Goal: Transaction & Acquisition: Purchase product/service

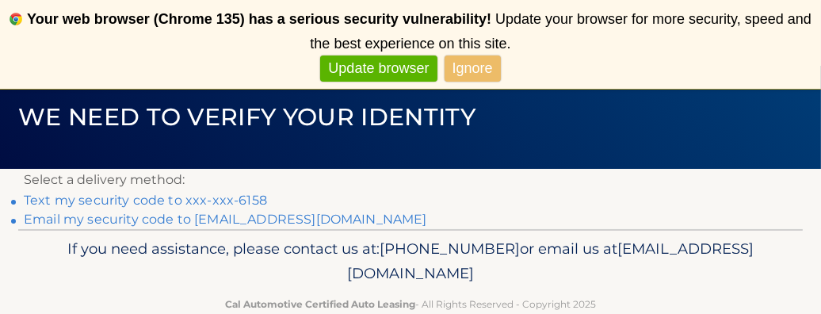
scroll to position [148, 0]
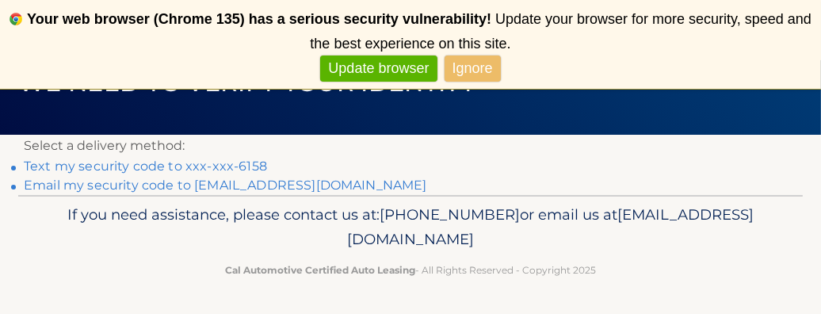
click at [90, 163] on link "Text my security code to xxx-xxx-6158" at bounding box center [145, 166] width 243 height 15
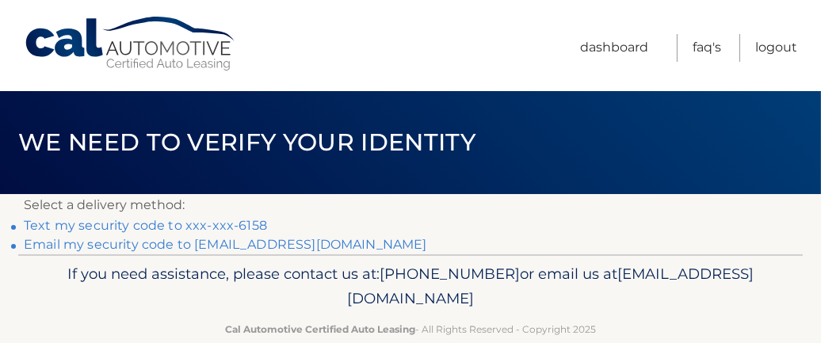
click at [147, 224] on link "Text my security code to xxx-xxx-6158" at bounding box center [145, 225] width 243 height 15
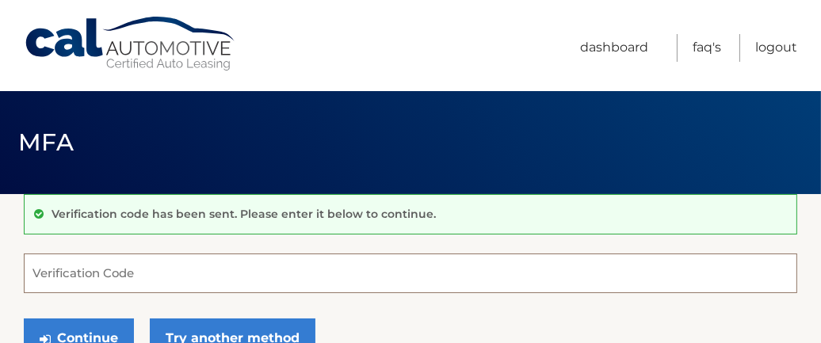
click at [206, 276] on input "Verification Code" at bounding box center [411, 274] width 774 height 40
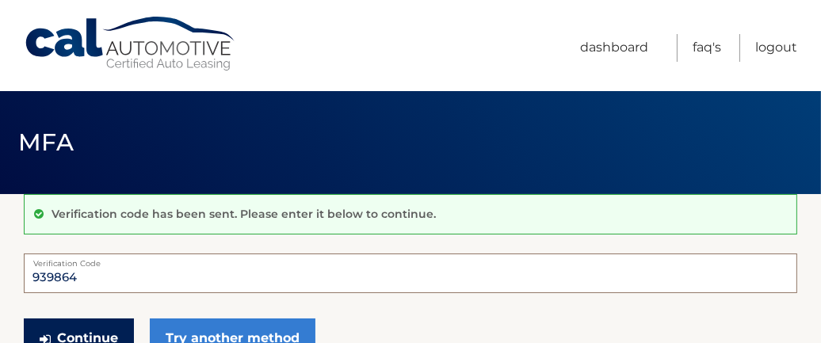
type input "939864"
click at [76, 335] on button "Continue" at bounding box center [79, 339] width 110 height 40
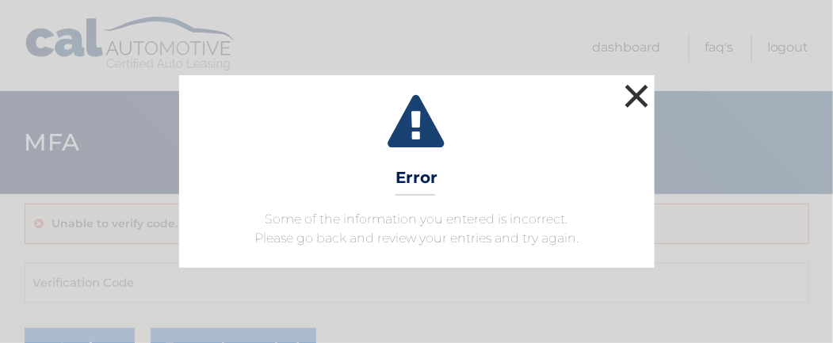
click at [631, 98] on button "×" at bounding box center [638, 96] width 32 height 32
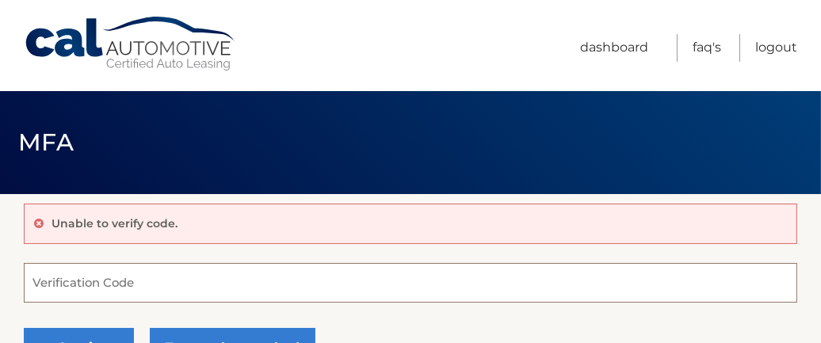
click at [204, 283] on input "Verification Code" at bounding box center [411, 283] width 774 height 40
type input "385787"
click at [24, 328] on button "Continue" at bounding box center [79, 348] width 110 height 40
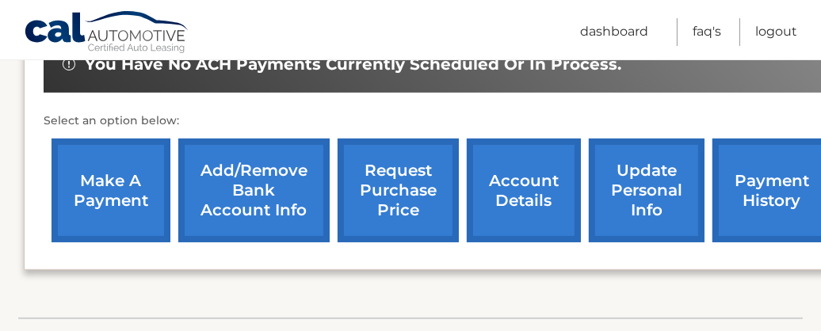
scroll to position [555, 0]
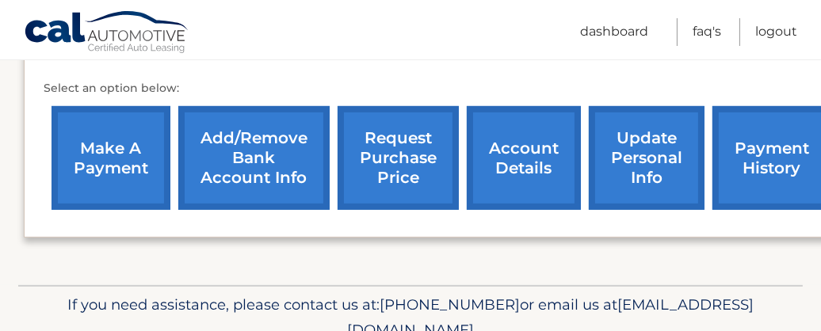
click at [96, 147] on link "make a payment" at bounding box center [111, 158] width 119 height 104
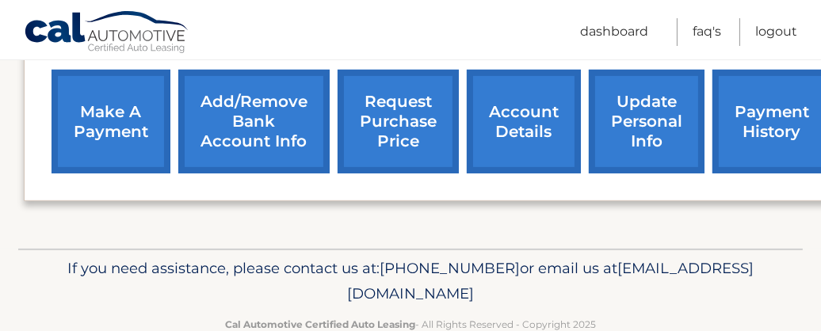
scroll to position [627, 0]
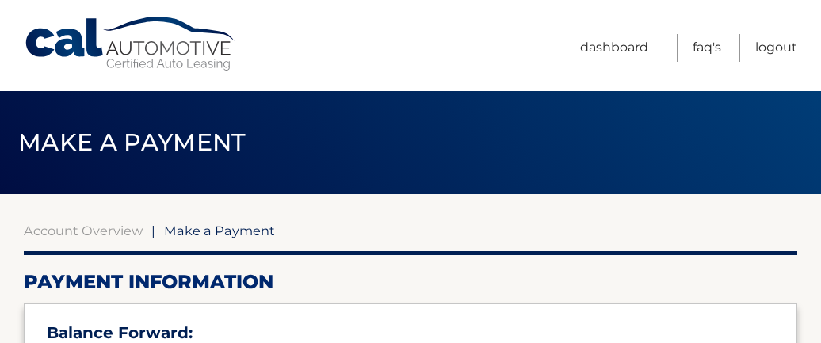
select select "ZjBmNTg4MDctY2ZlMS00MGM2LWI0MDEtYmFkOWQ1ZTUyYmYw"
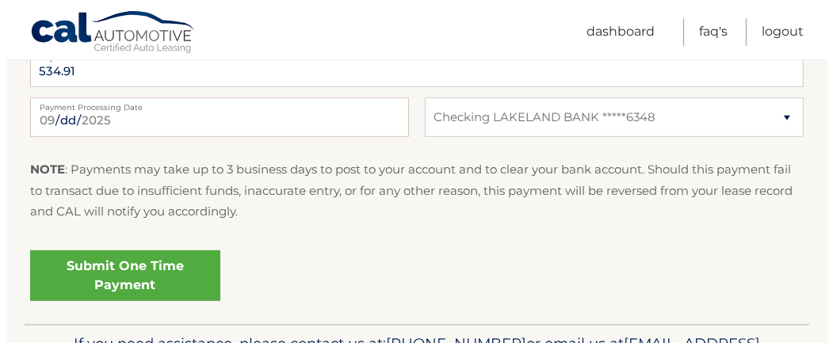
scroll to position [793, 0]
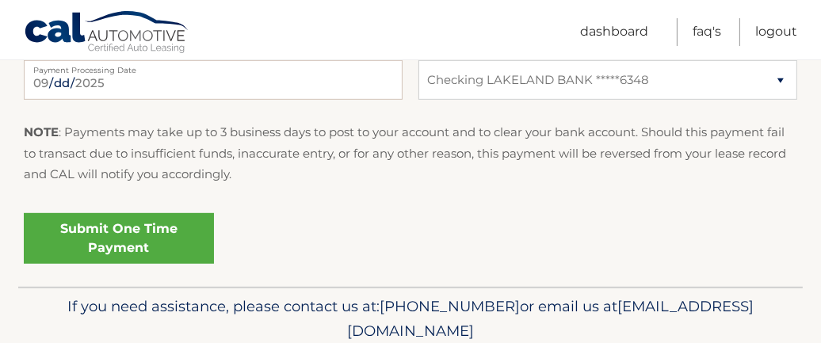
click at [129, 243] on link "Submit One Time Payment" at bounding box center [119, 238] width 190 height 51
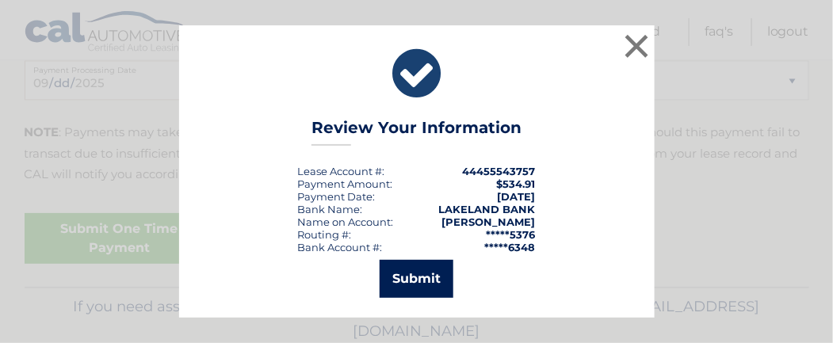
click at [415, 271] on button "Submit" at bounding box center [417, 279] width 74 height 38
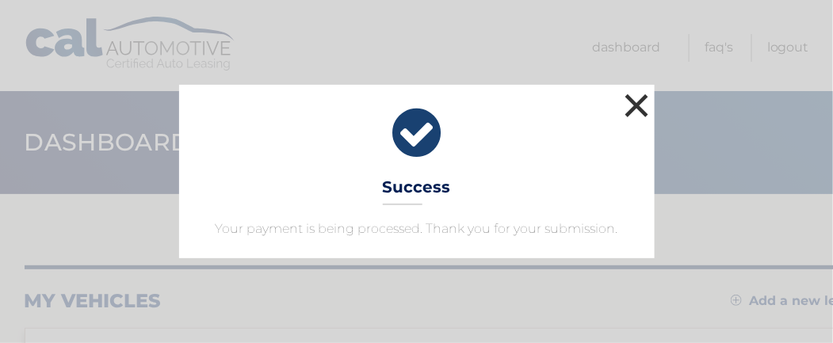
click at [635, 105] on button "×" at bounding box center [638, 106] width 32 height 32
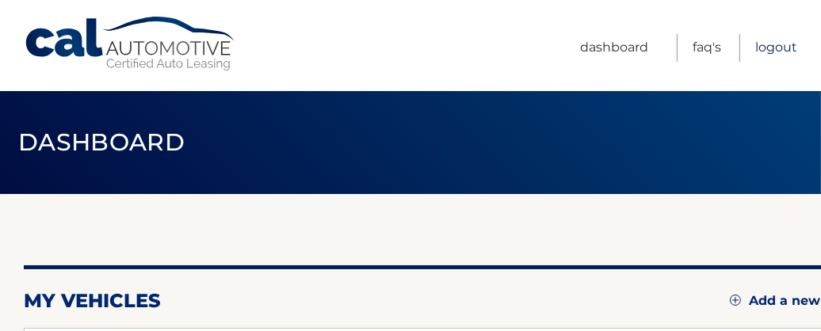
click at [771, 47] on link "Logout" at bounding box center [777, 48] width 42 height 28
